Goal: Navigation & Orientation: Understand site structure

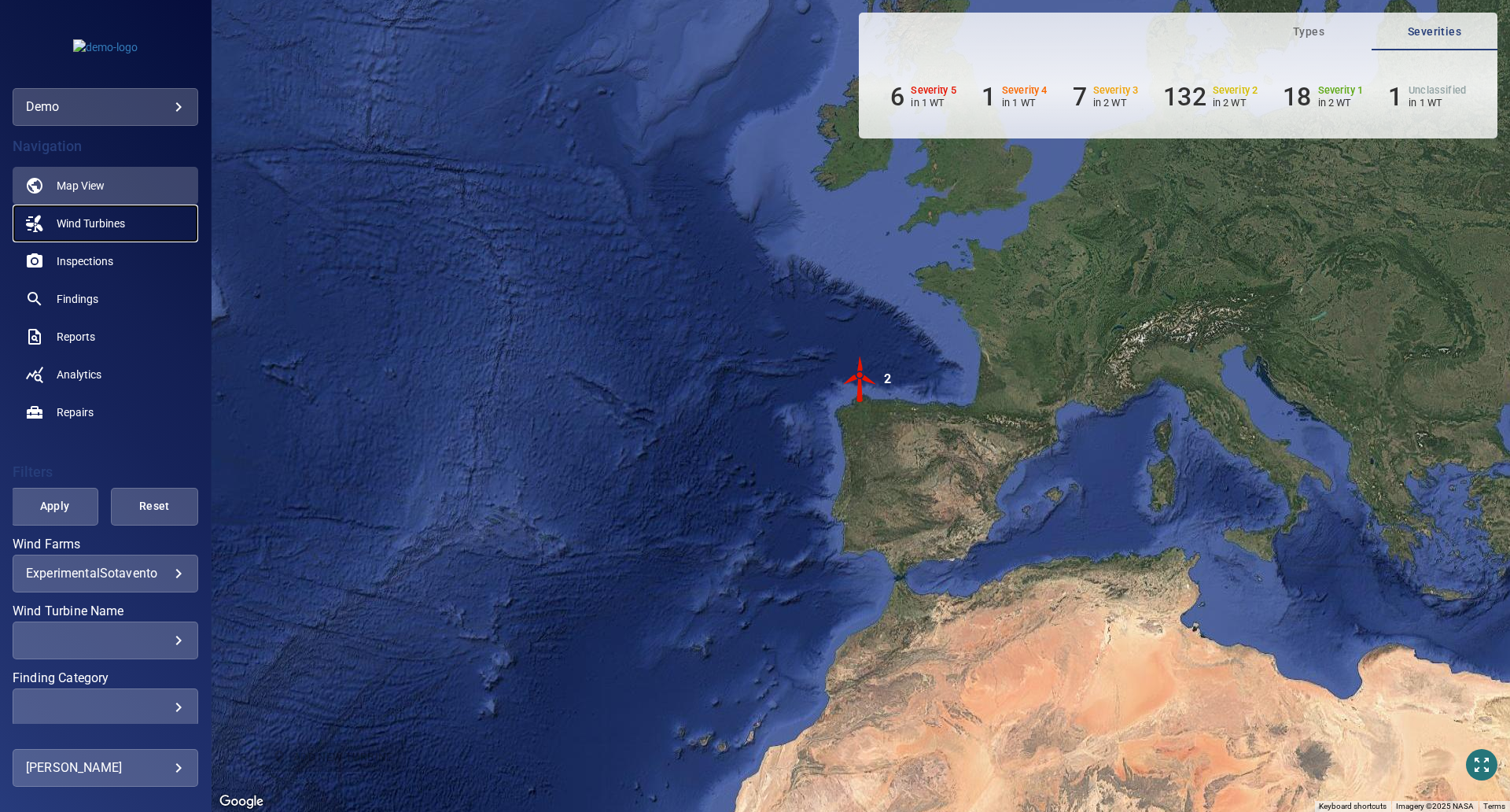
click at [138, 230] on link "Wind Turbines" at bounding box center [105, 223] width 185 height 37
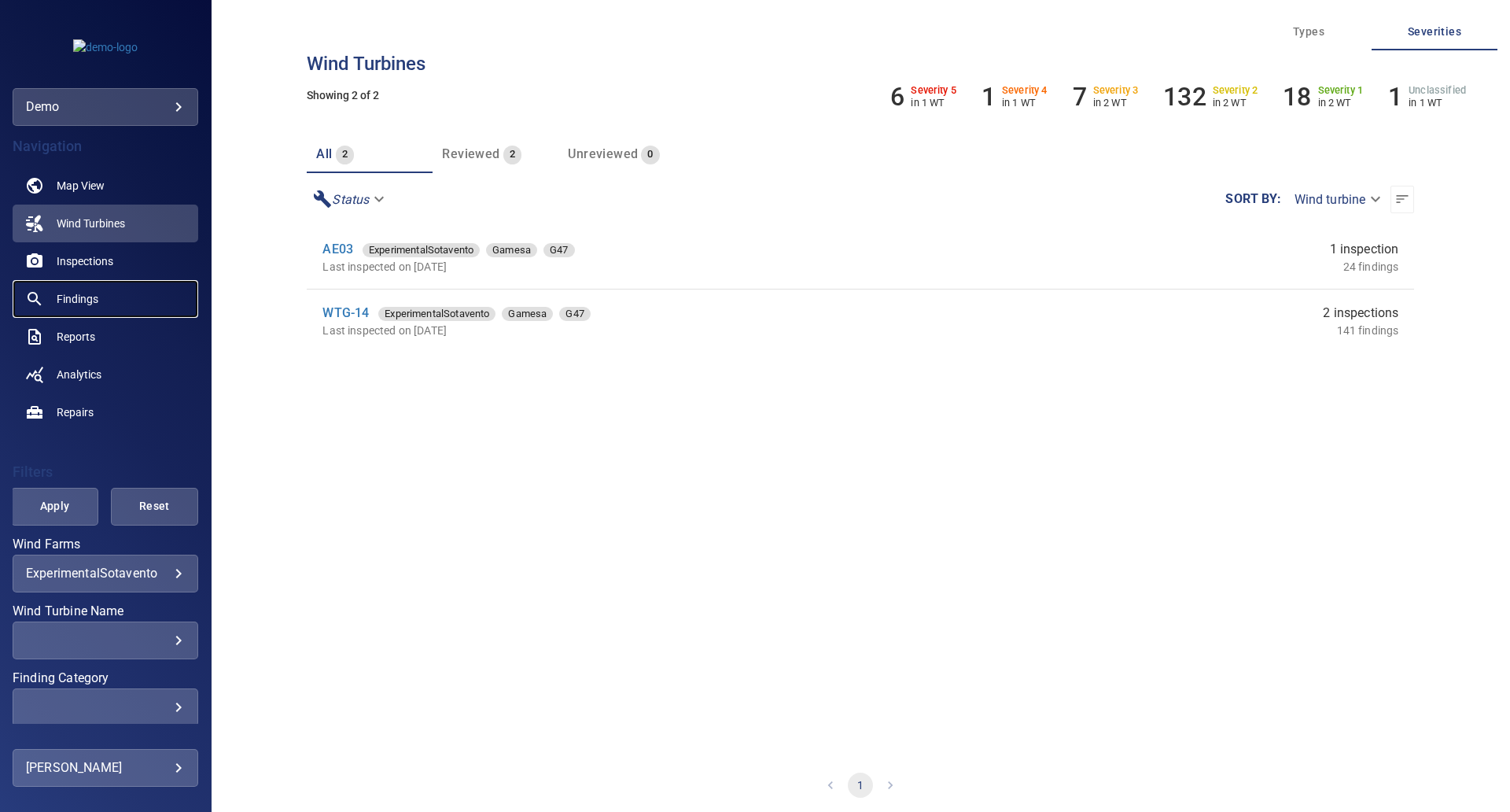
click at [74, 311] on link "Findings" at bounding box center [105, 298] width 185 height 37
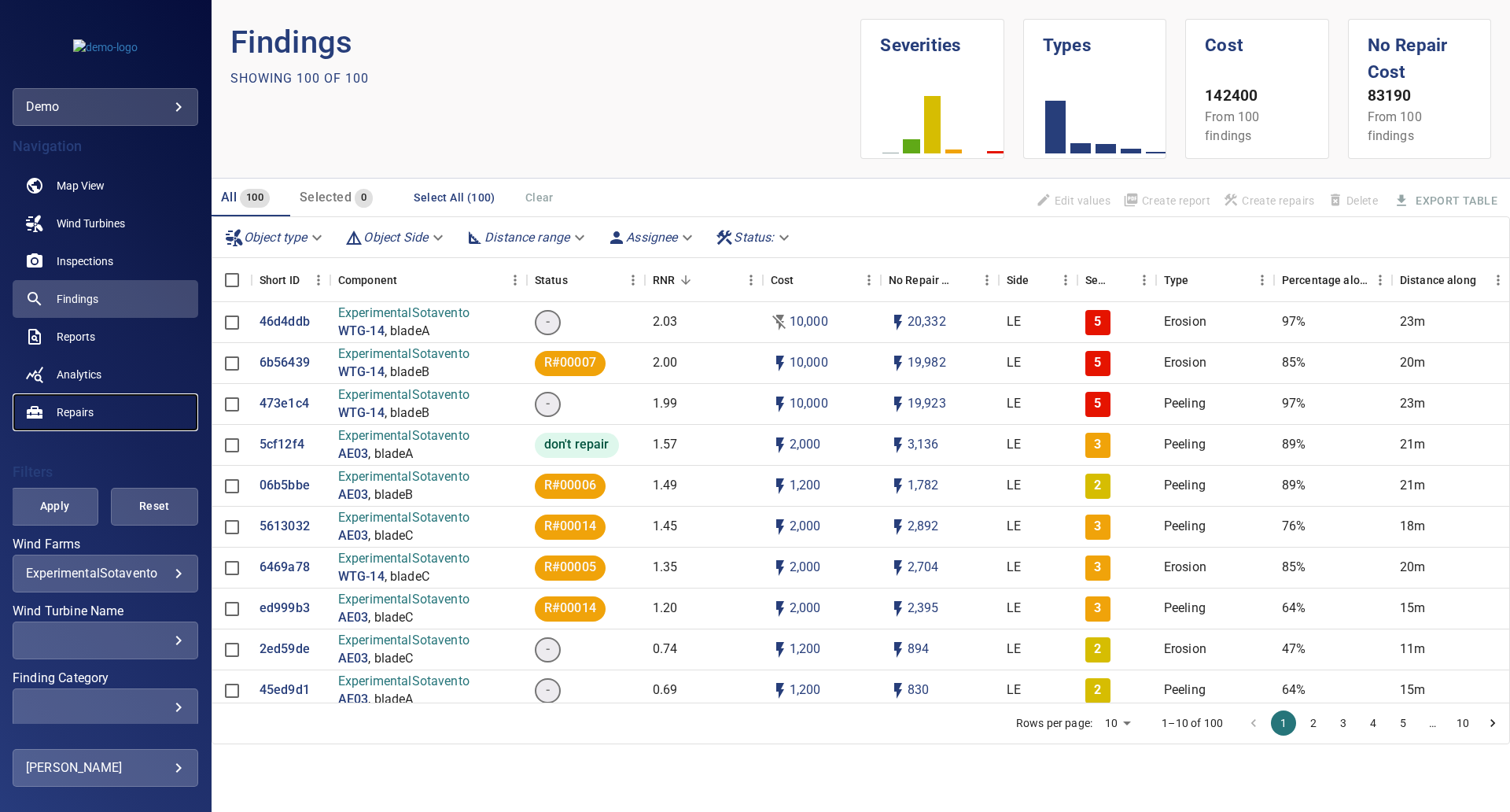
click at [86, 417] on span "Repairs" at bounding box center [76, 412] width 37 height 16
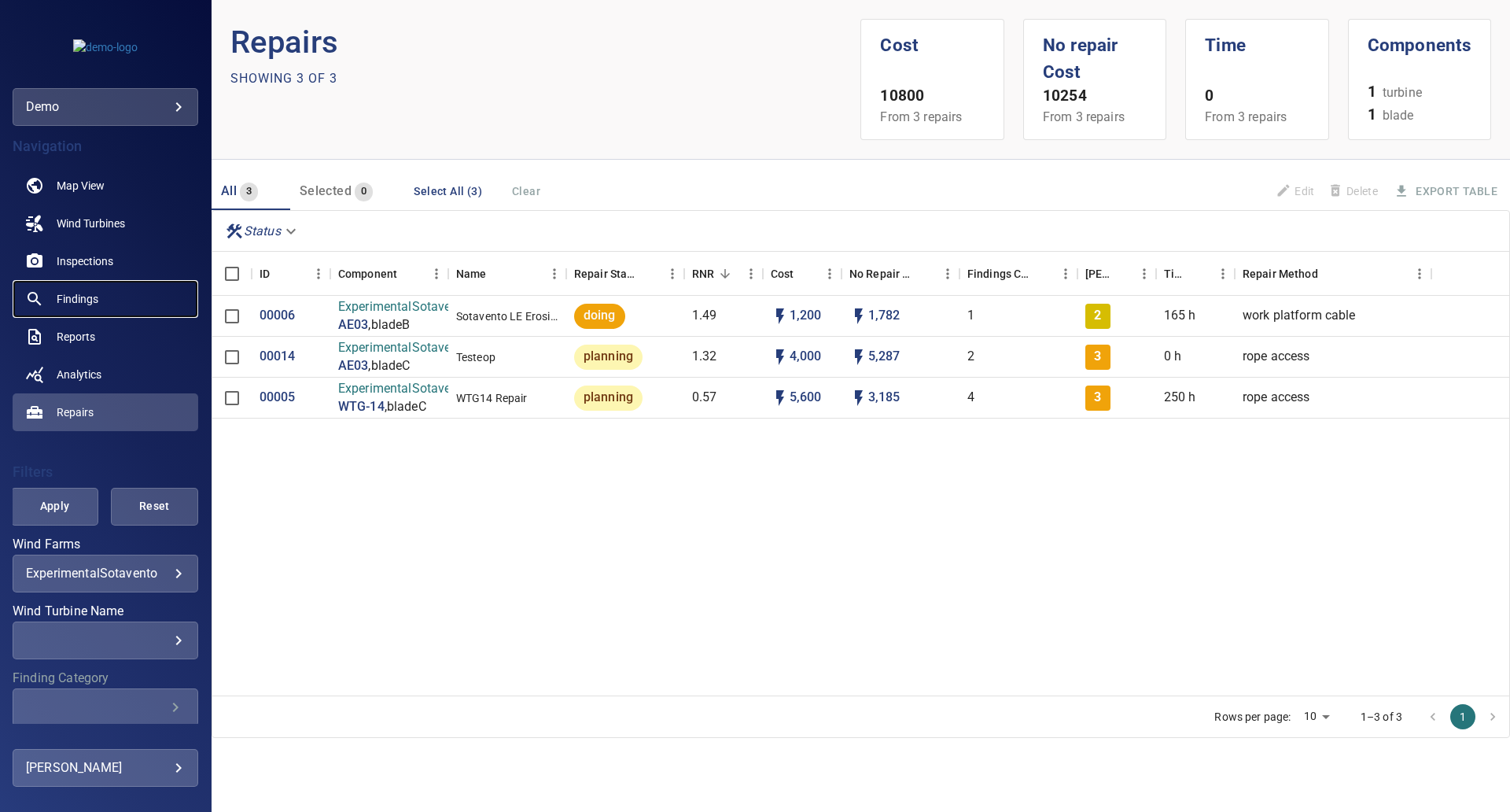
click at [86, 295] on span "Findings" at bounding box center [77, 299] width 42 height 16
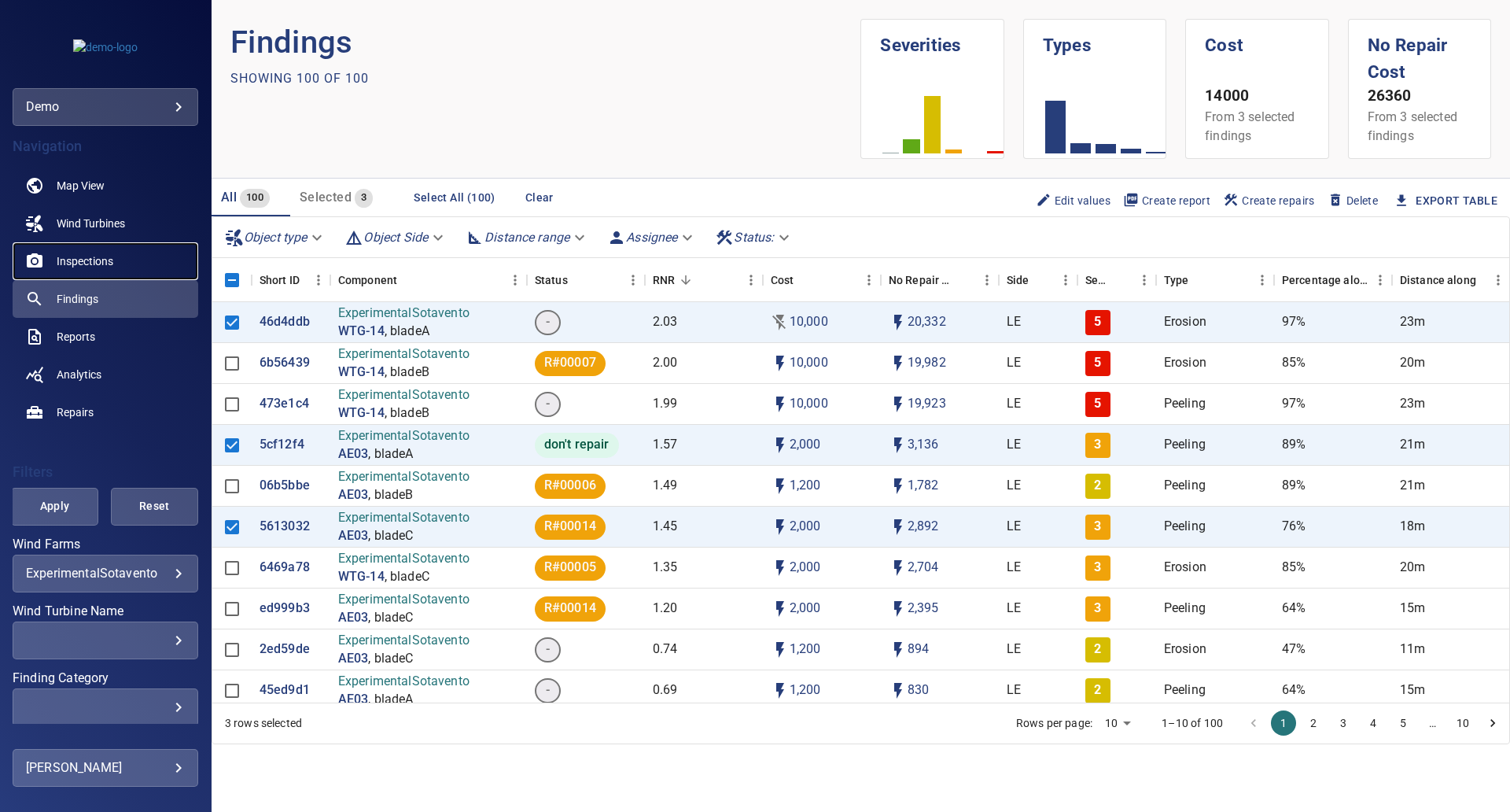
click at [106, 258] on span "Inspections" at bounding box center [85, 261] width 57 height 16
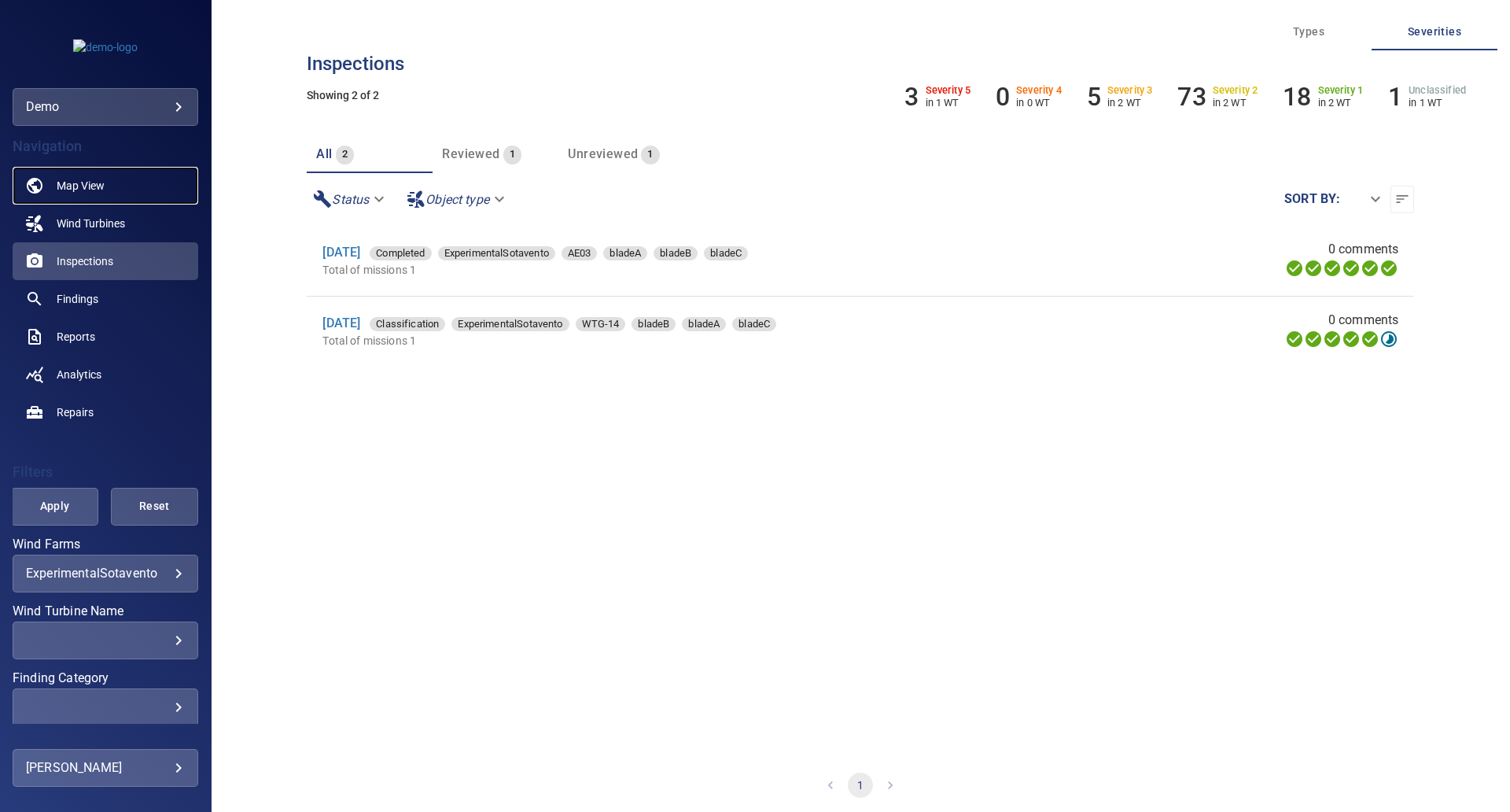
click at [125, 187] on link "Map View" at bounding box center [105, 185] width 185 height 37
